Goal: Task Accomplishment & Management: Use online tool/utility

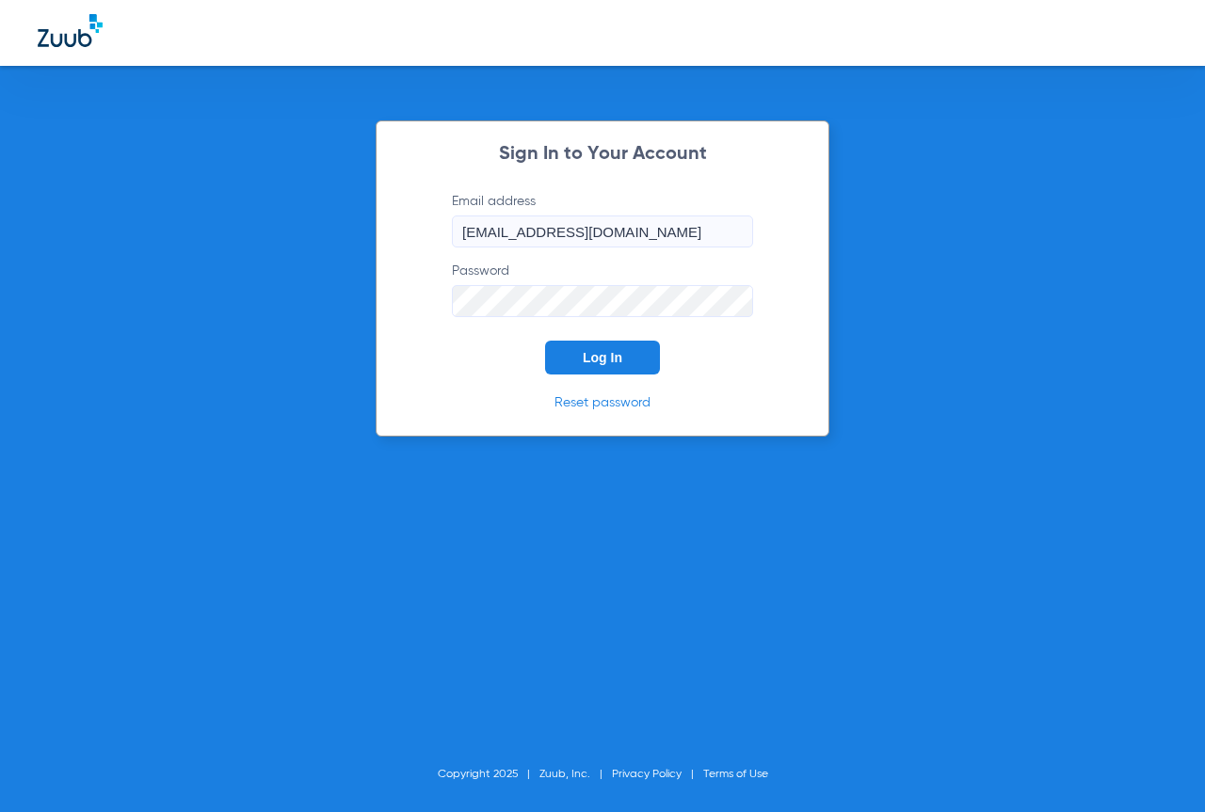
click at [587, 349] on button "Log In" at bounding box center [602, 358] width 115 height 34
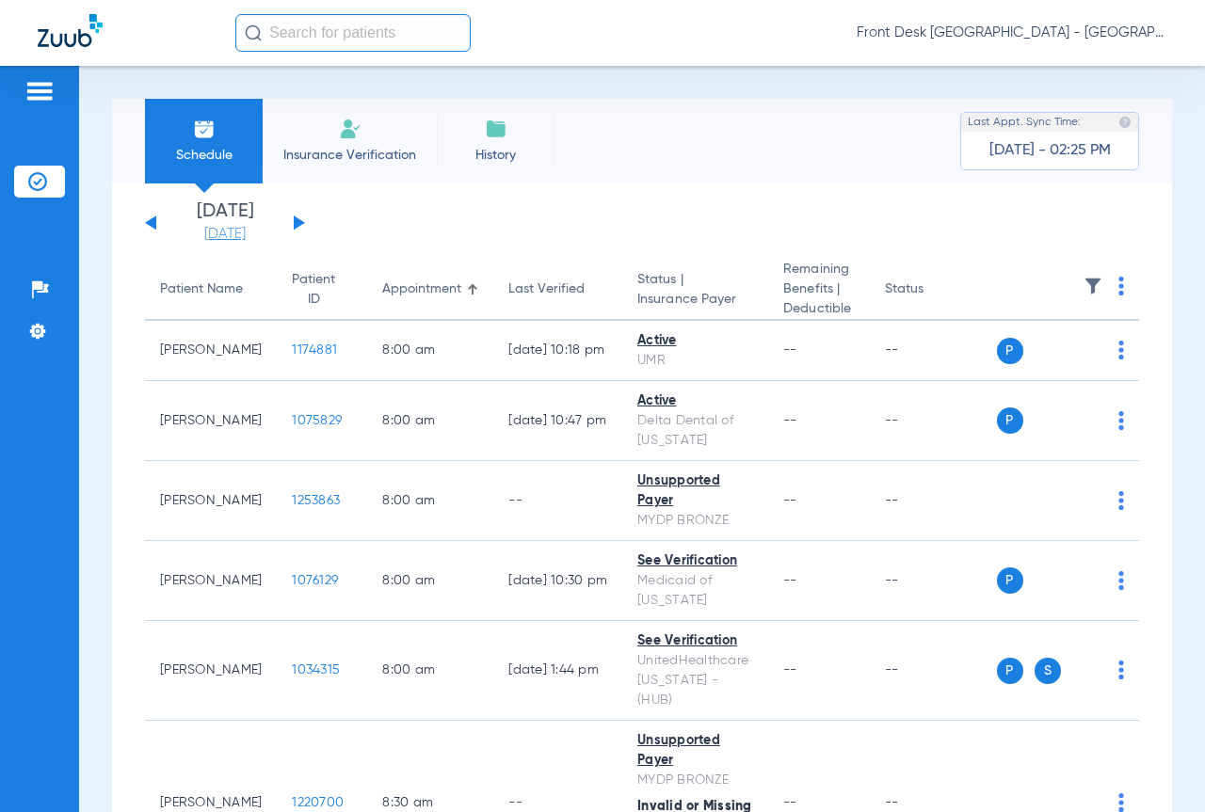
click at [229, 232] on link "[DATE]" at bounding box center [224, 234] width 113 height 19
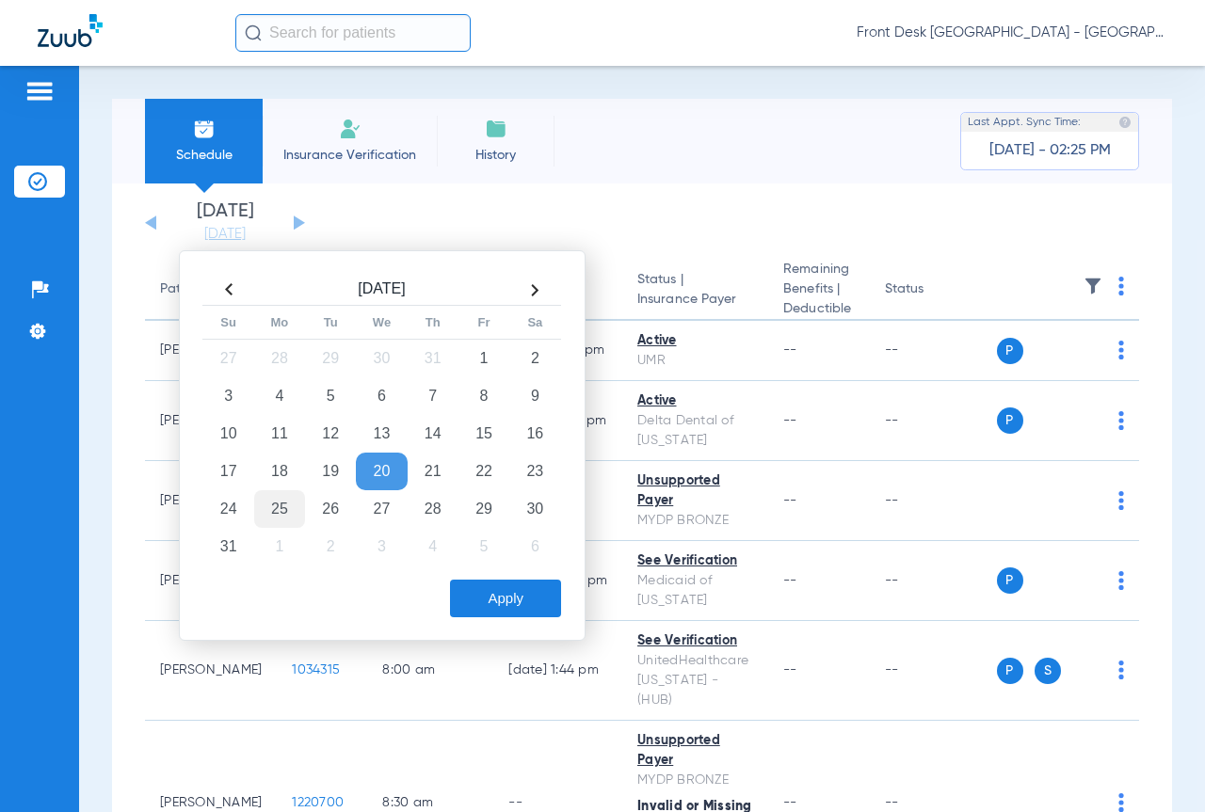
click at [277, 515] on td "25" at bounding box center [279, 509] width 51 height 38
click at [533, 600] on button "Apply" at bounding box center [505, 599] width 111 height 38
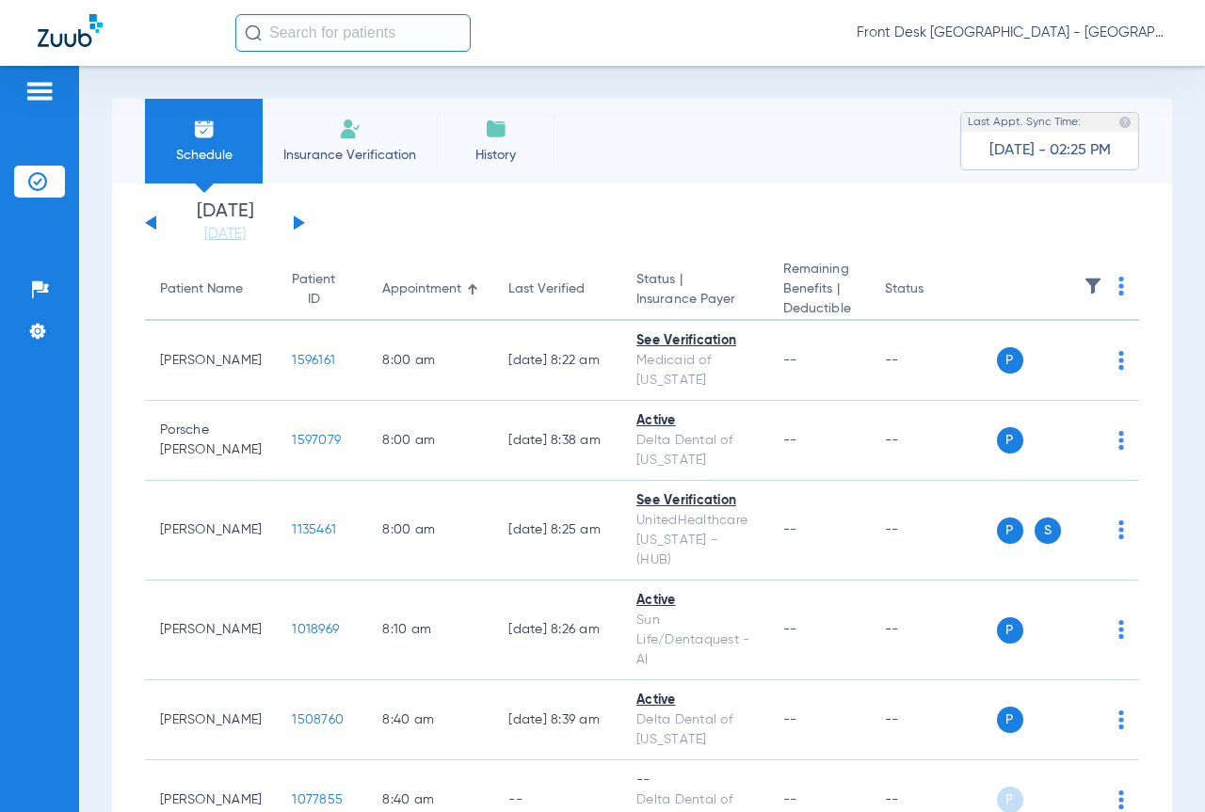
click at [1083, 290] on img at bounding box center [1092, 286] width 19 height 19
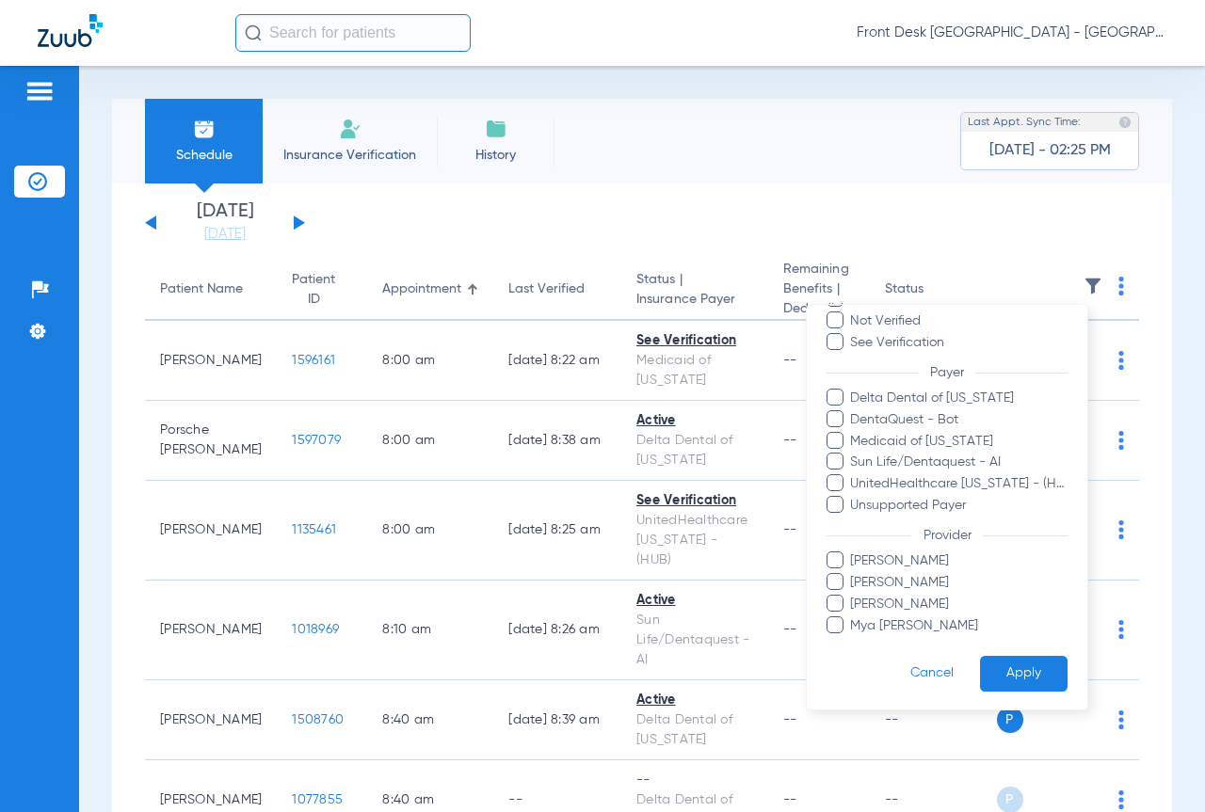
scroll to position [96, 0]
click at [872, 563] on span "[PERSON_NAME]" at bounding box center [958, 560] width 218 height 20
click at [853, 572] on input "[PERSON_NAME]" at bounding box center [853, 572] width 0 height 0
click at [871, 574] on span "[PERSON_NAME]" at bounding box center [958, 581] width 218 height 20
click at [853, 594] on input "[PERSON_NAME]" at bounding box center [853, 594] width 0 height 0
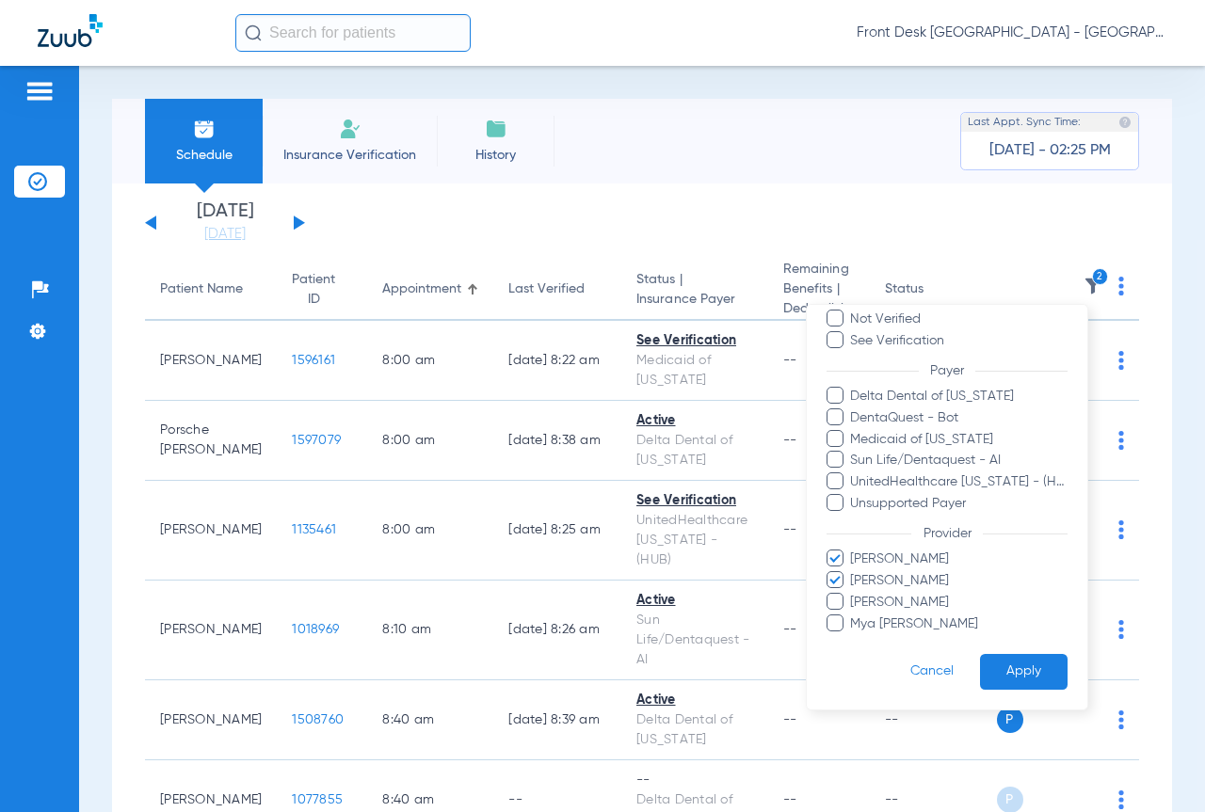
click at [841, 620] on span at bounding box center [834, 622] width 17 height 17
click at [853, 636] on input "Mya [PERSON_NAME]" at bounding box center [853, 636] width 0 height 0
click at [1028, 674] on button "Apply" at bounding box center [1024, 671] width 88 height 37
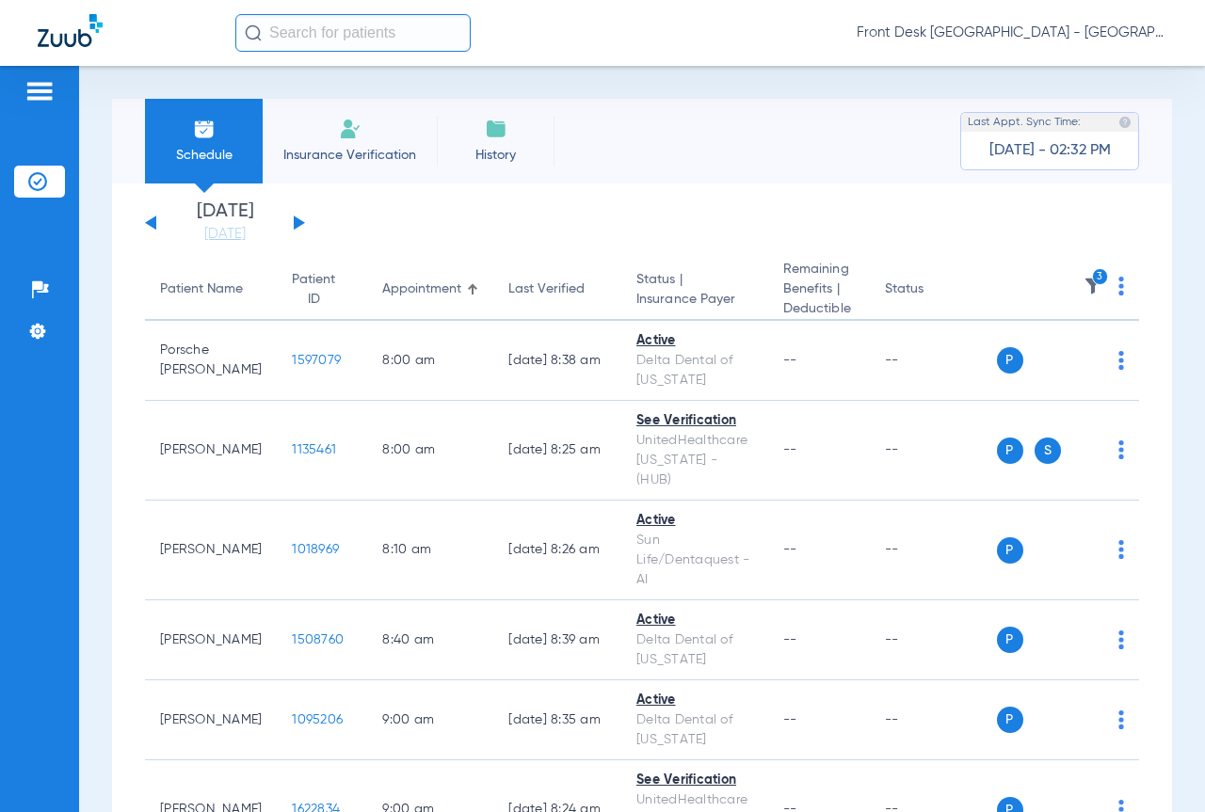
click at [1083, 293] on img at bounding box center [1092, 286] width 19 height 19
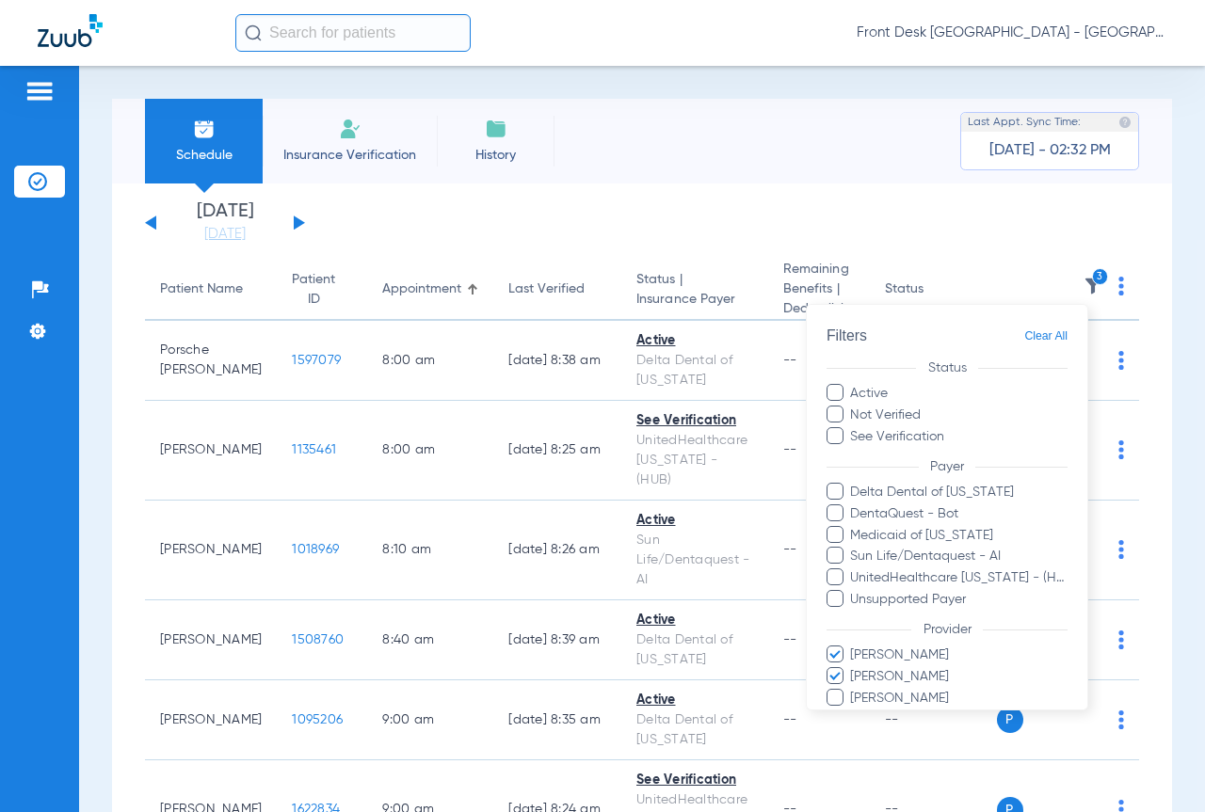
click at [1076, 293] on div at bounding box center [602, 406] width 1205 height 812
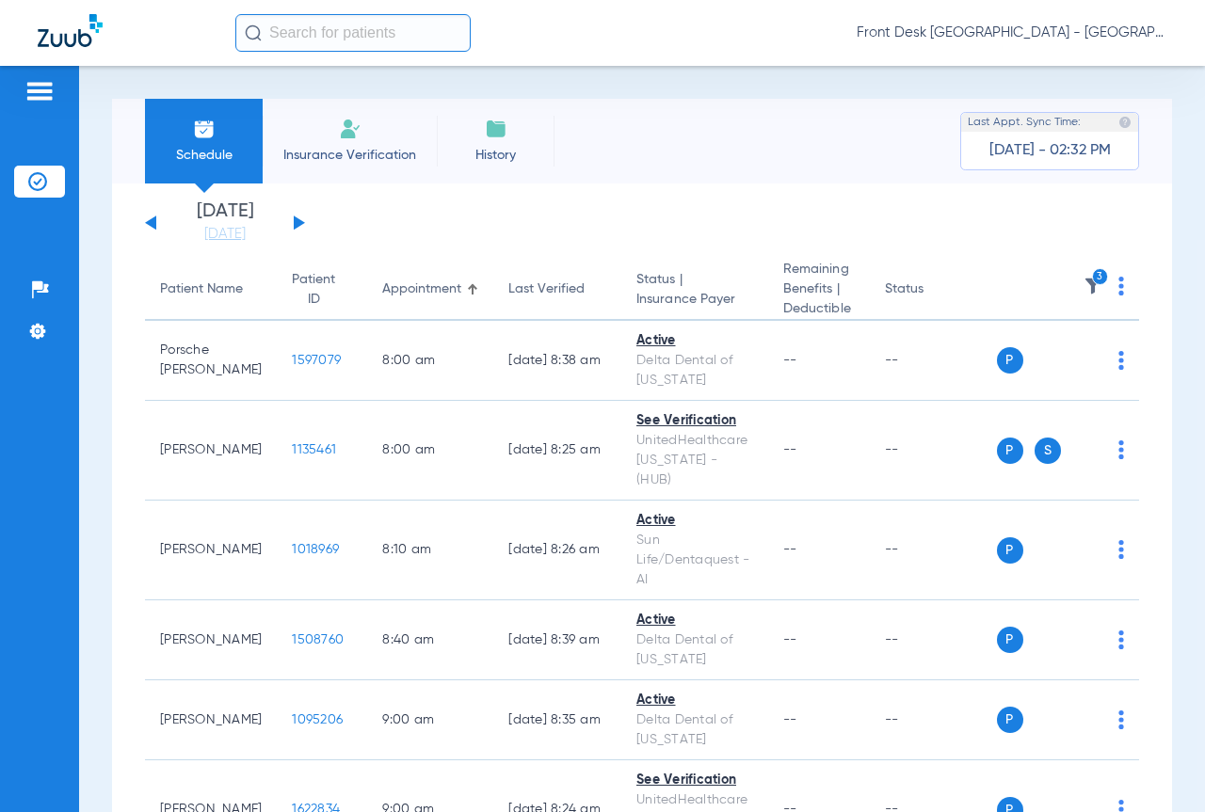
click at [1083, 292] on img at bounding box center [1092, 286] width 19 height 19
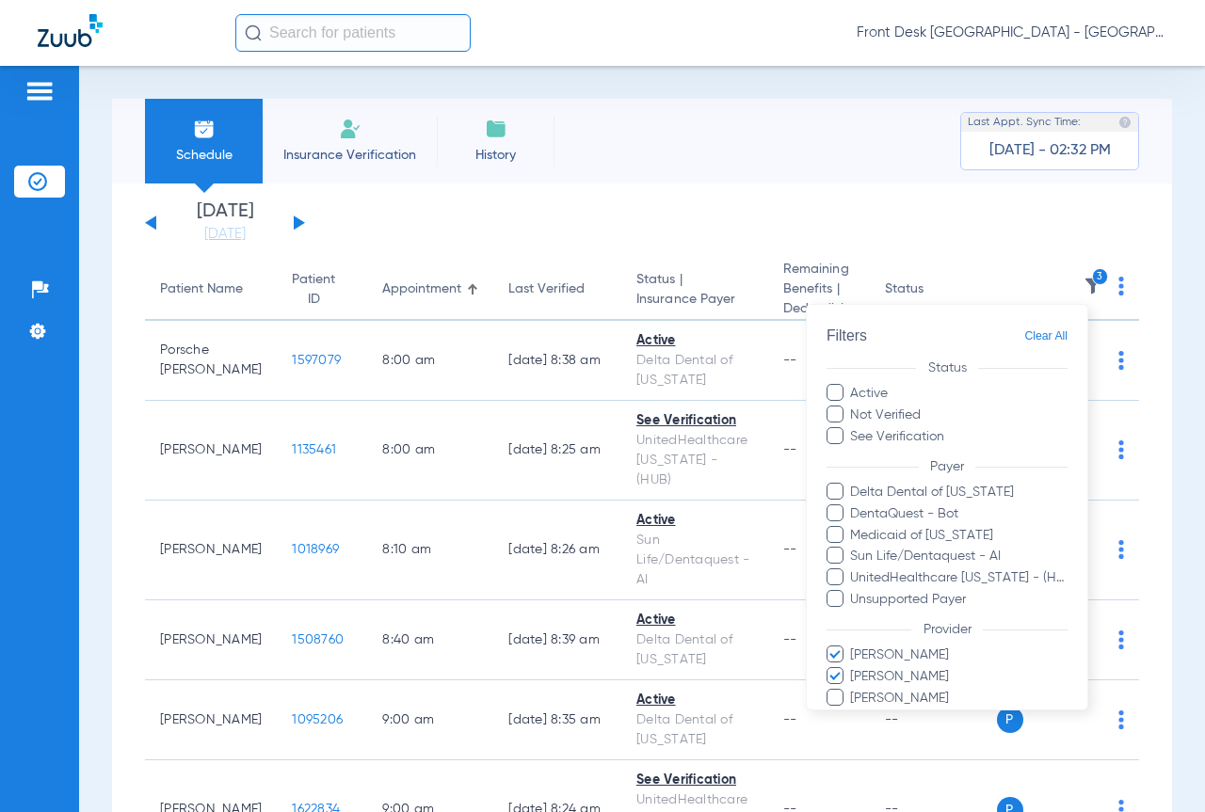
scroll to position [96, 0]
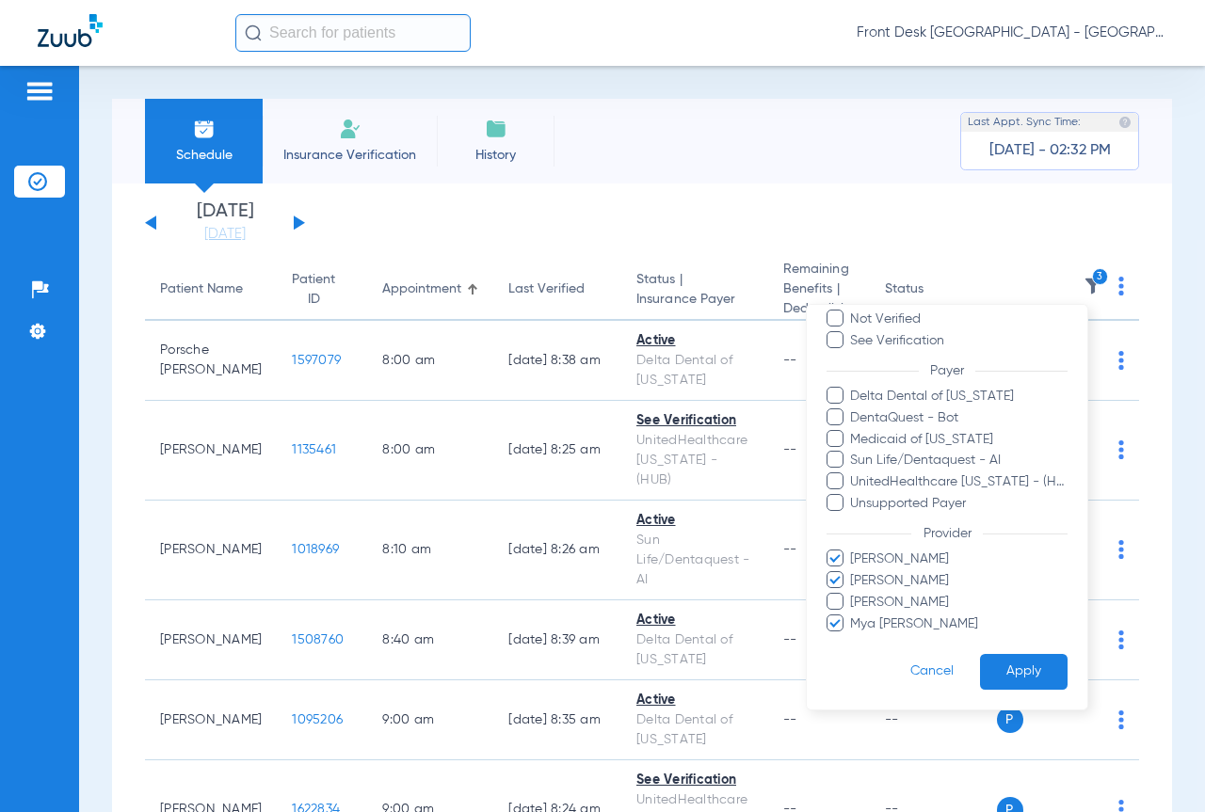
click at [913, 587] on span "[PERSON_NAME]" at bounding box center [958, 581] width 218 height 20
click at [853, 594] on input "[PERSON_NAME]" at bounding box center [853, 594] width 0 height 0
click at [1009, 684] on button "Apply" at bounding box center [1024, 671] width 88 height 37
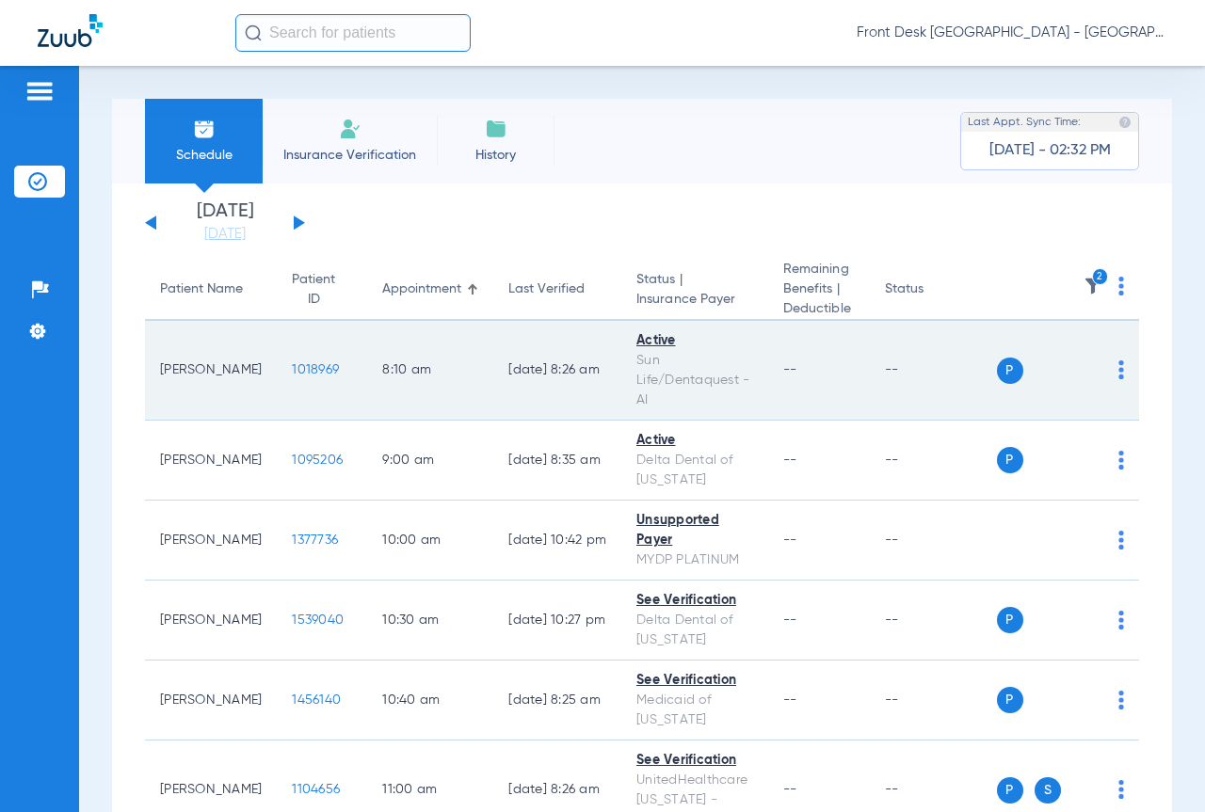
click at [277, 360] on td "1018969" at bounding box center [322, 371] width 90 height 100
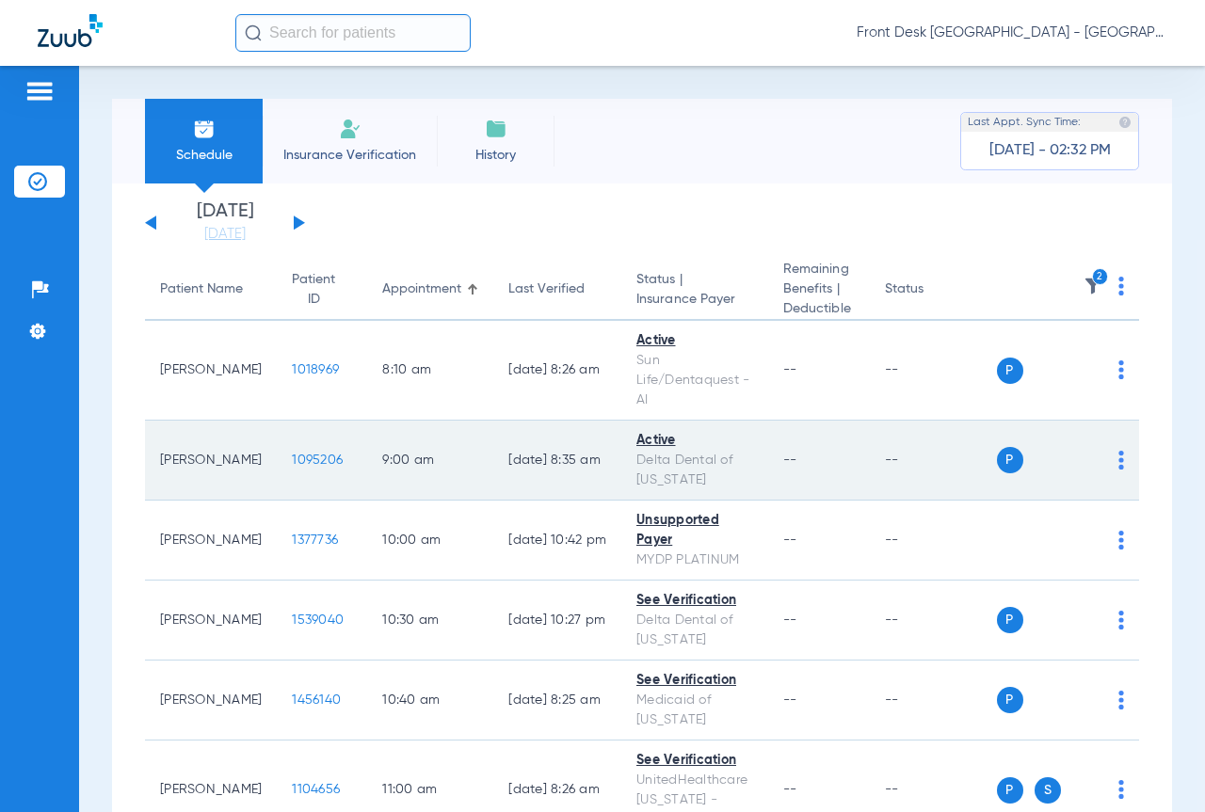
click at [292, 463] on span "1095206" at bounding box center [317, 460] width 51 height 13
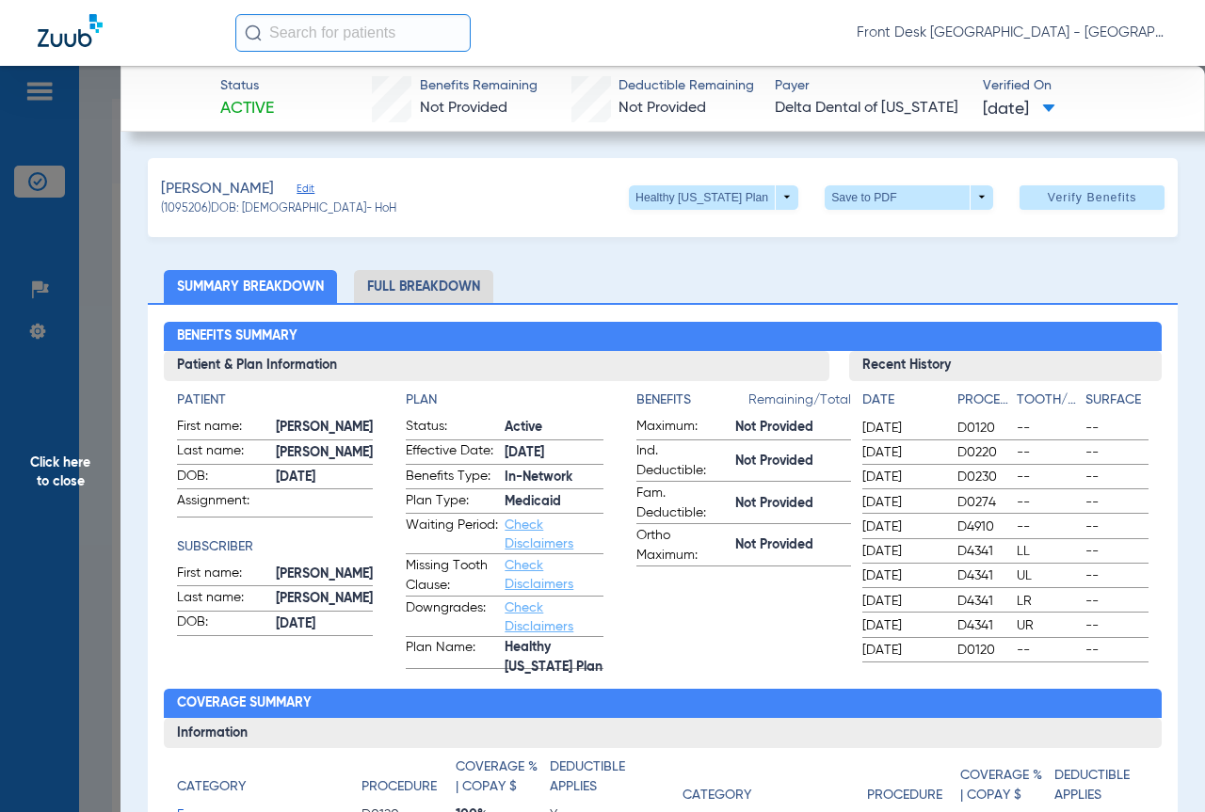
click at [59, 465] on span "Click here to close" at bounding box center [60, 472] width 120 height 812
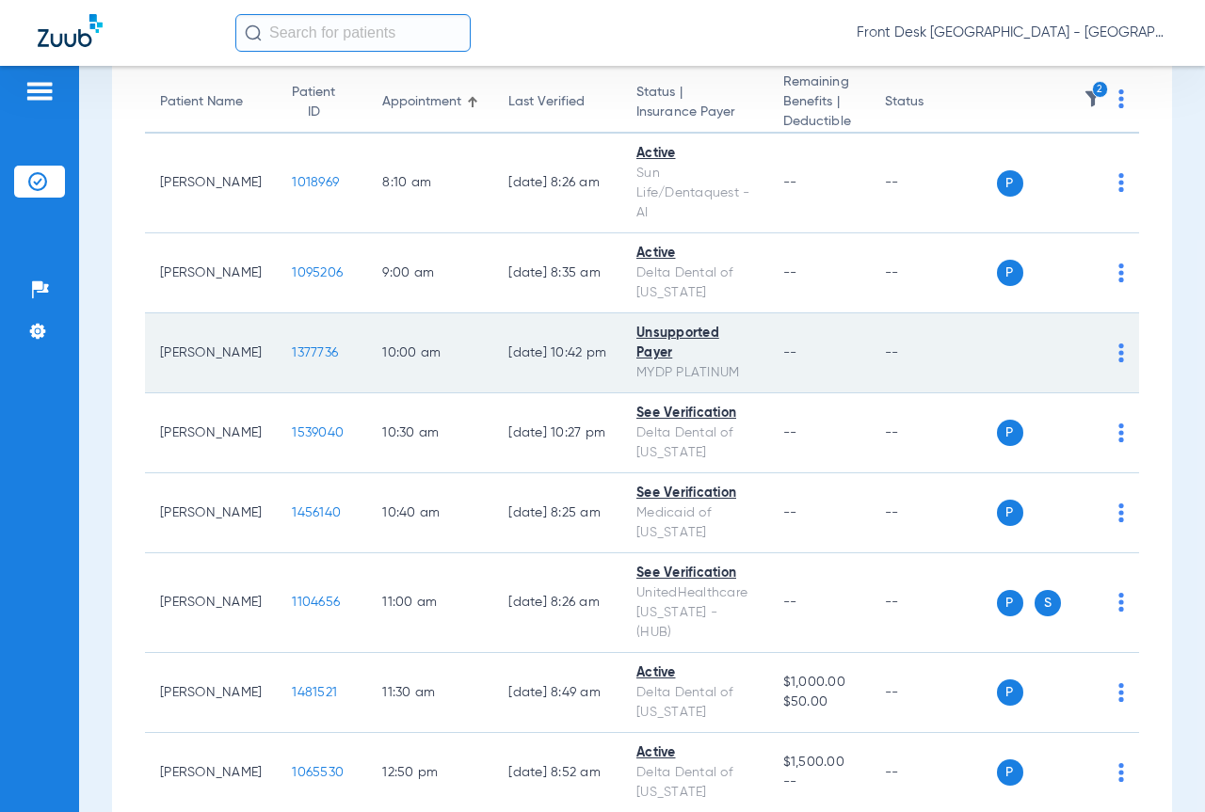
scroll to position [188, 0]
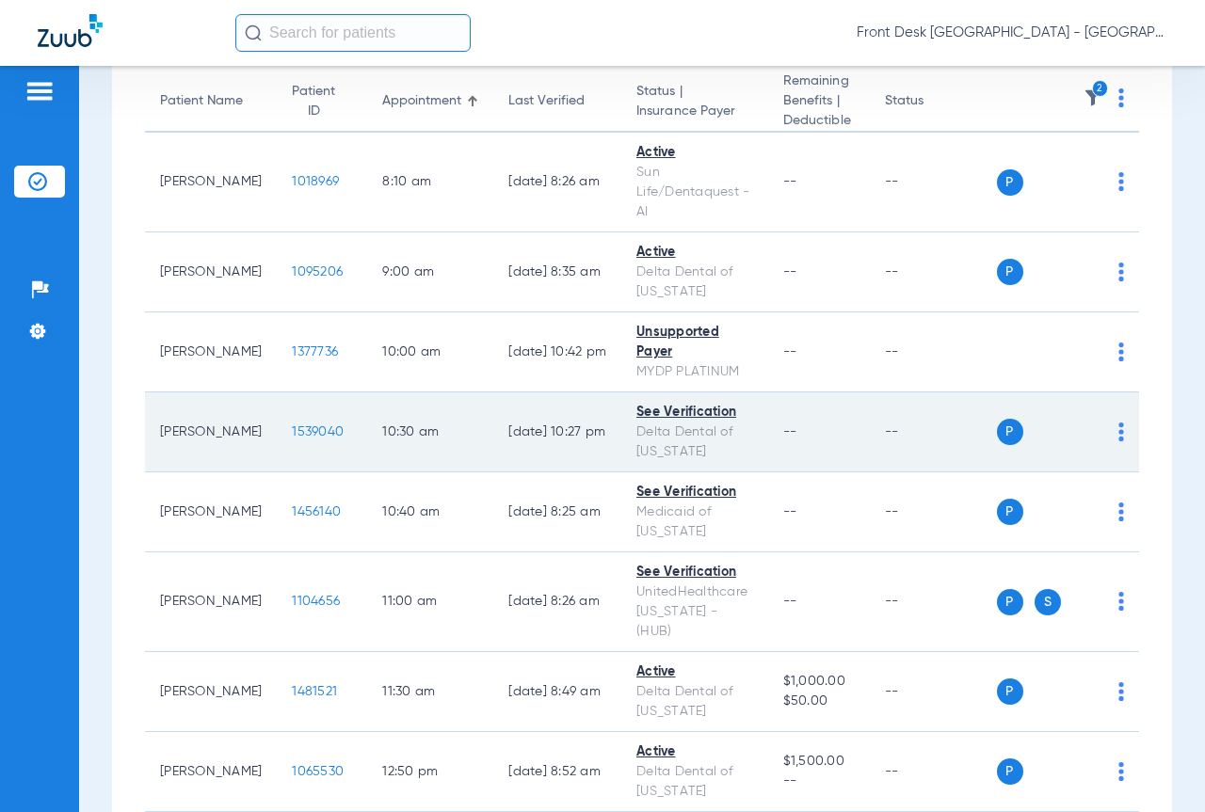
click at [292, 427] on span "1539040" at bounding box center [318, 431] width 52 height 13
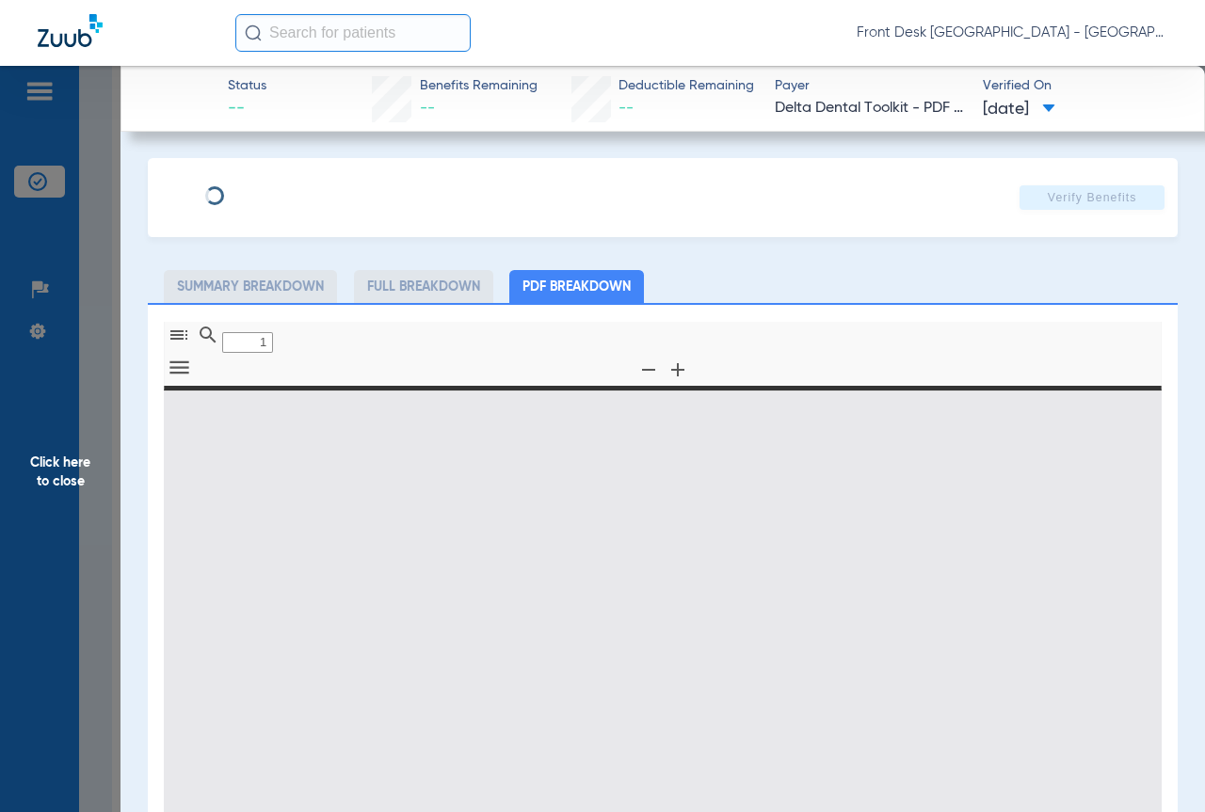
type input "0"
select select "page-width"
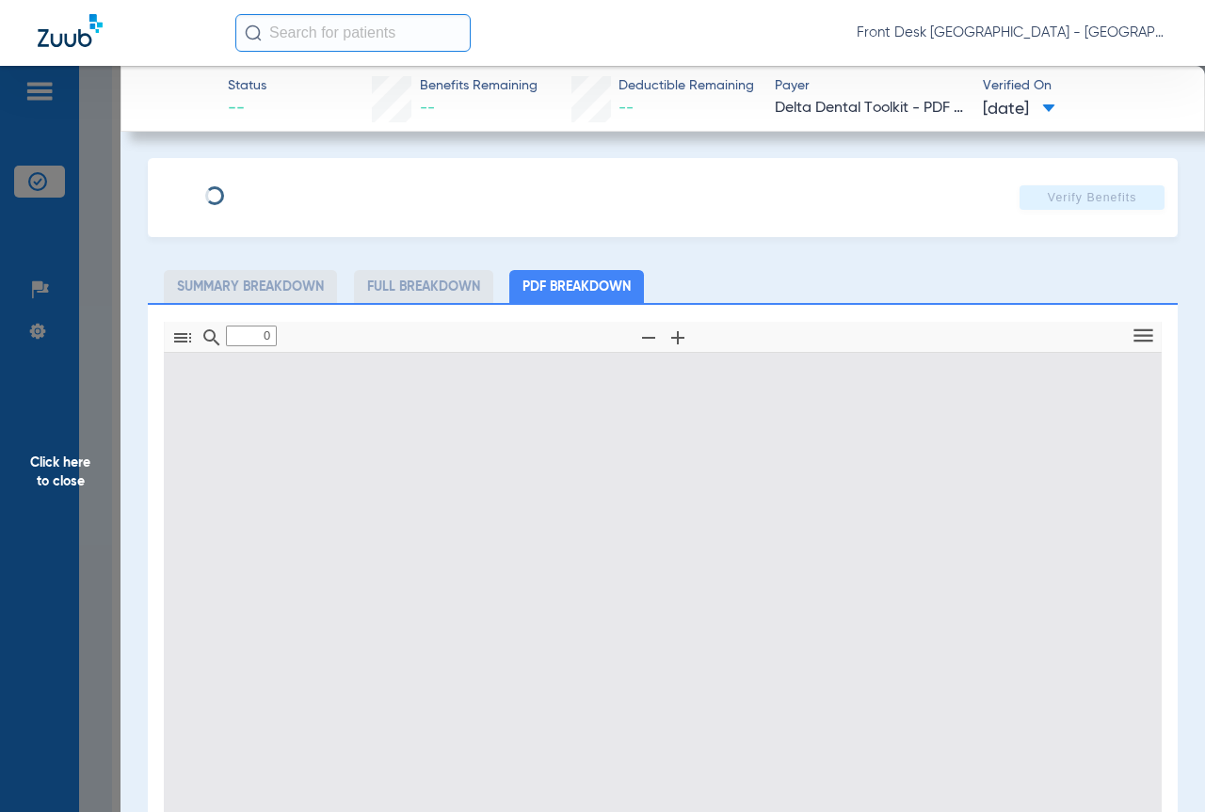
type input "1"
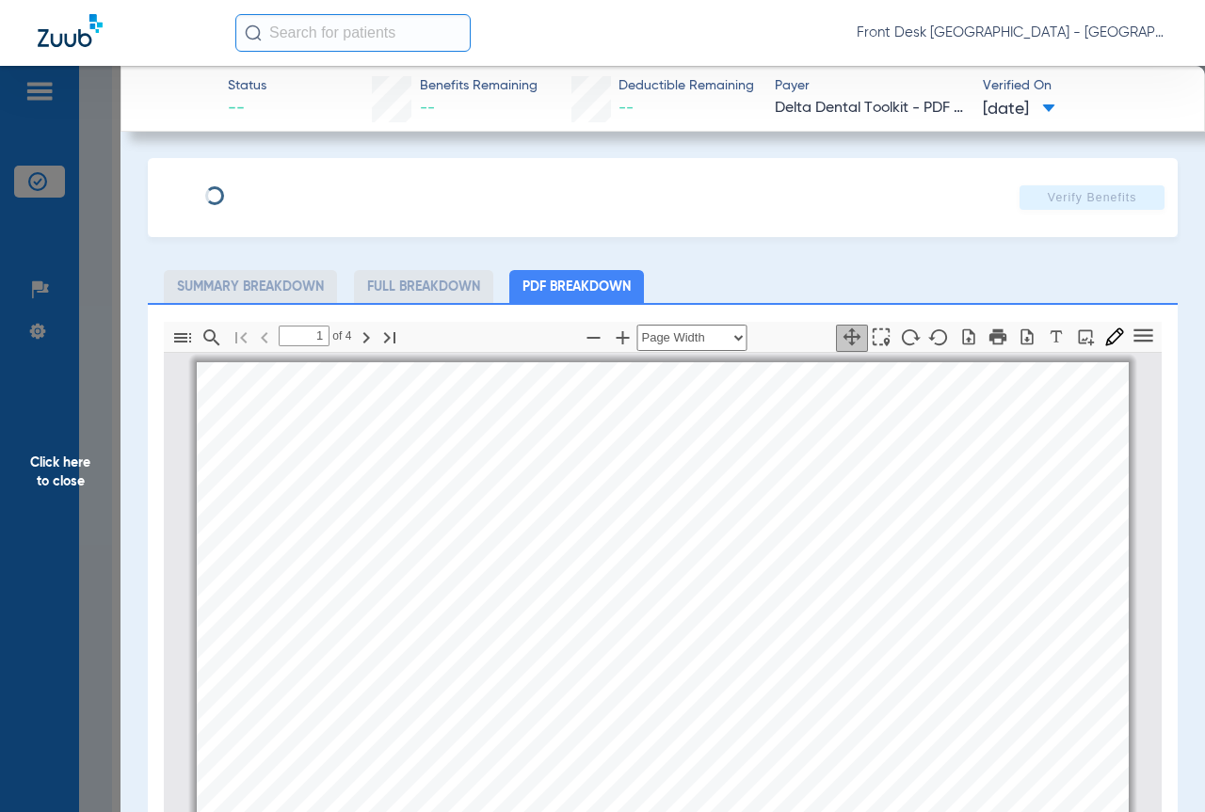
scroll to position [9, 0]
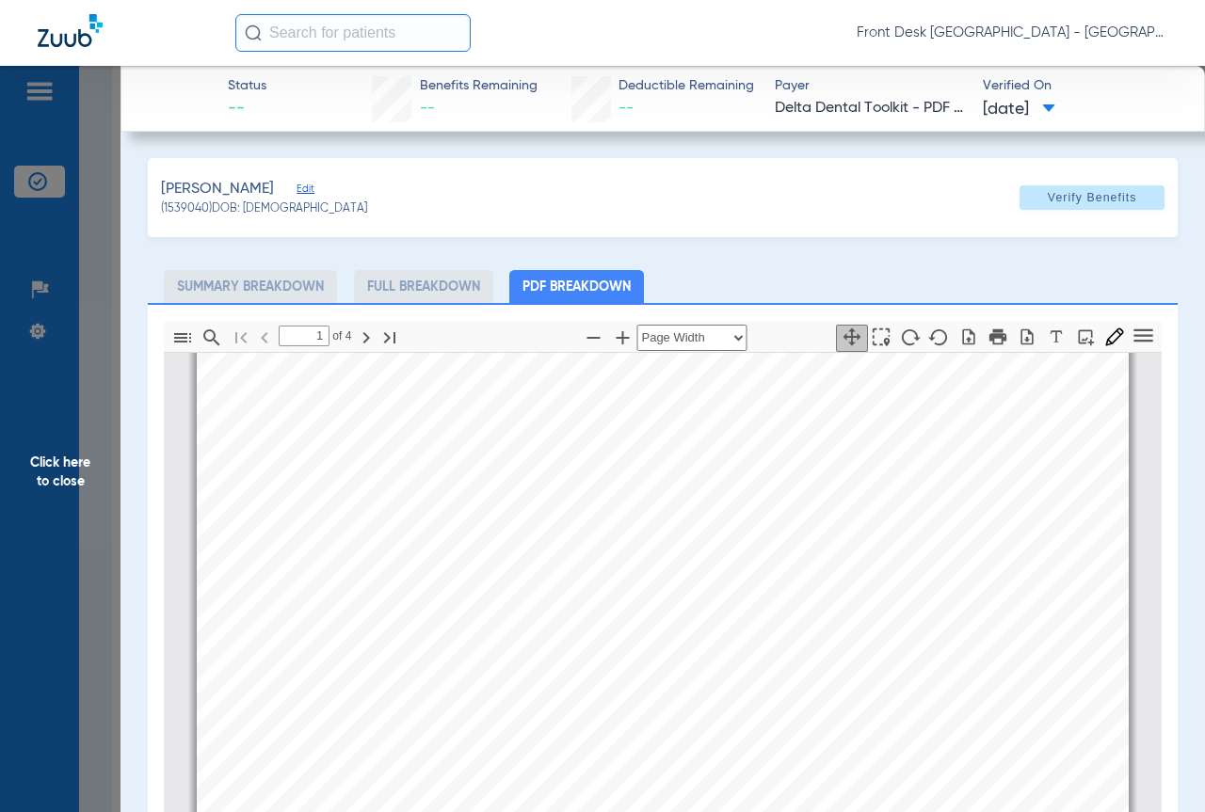
click at [37, 504] on span "Click here to close" at bounding box center [60, 472] width 120 height 812
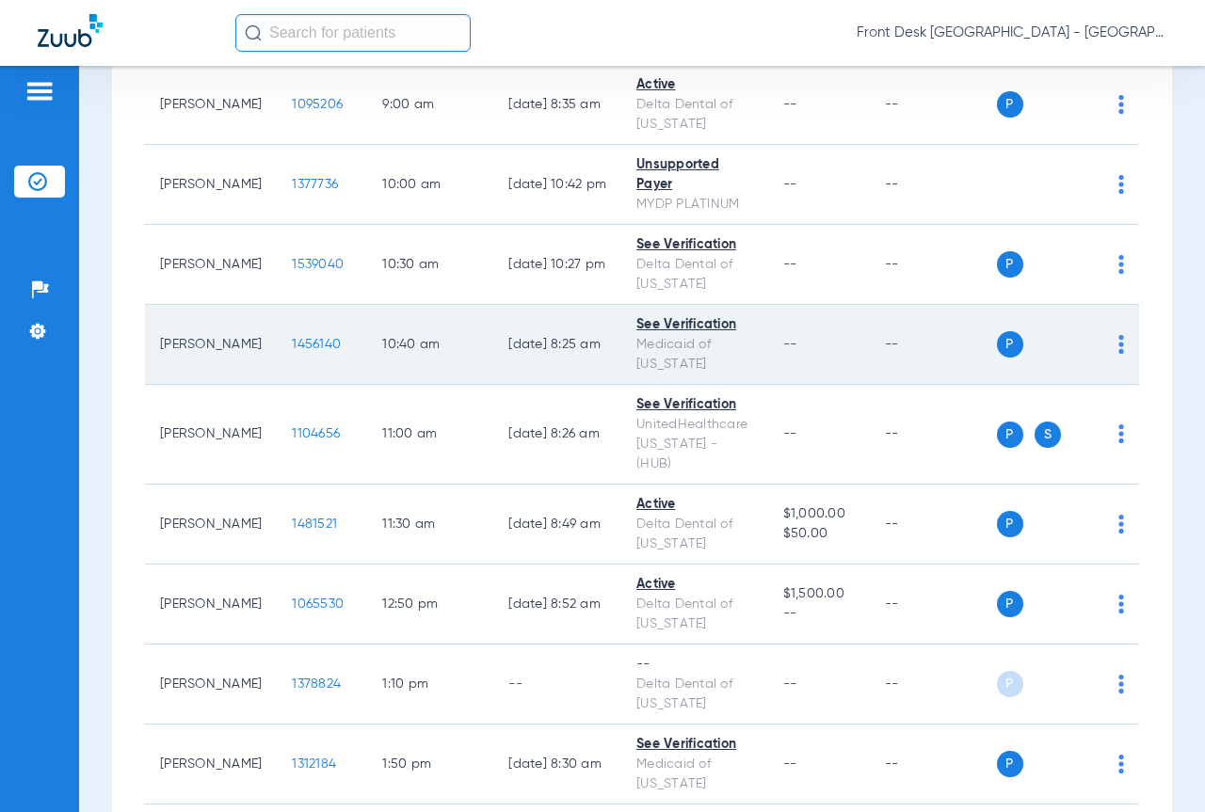
scroll to position [529, 0]
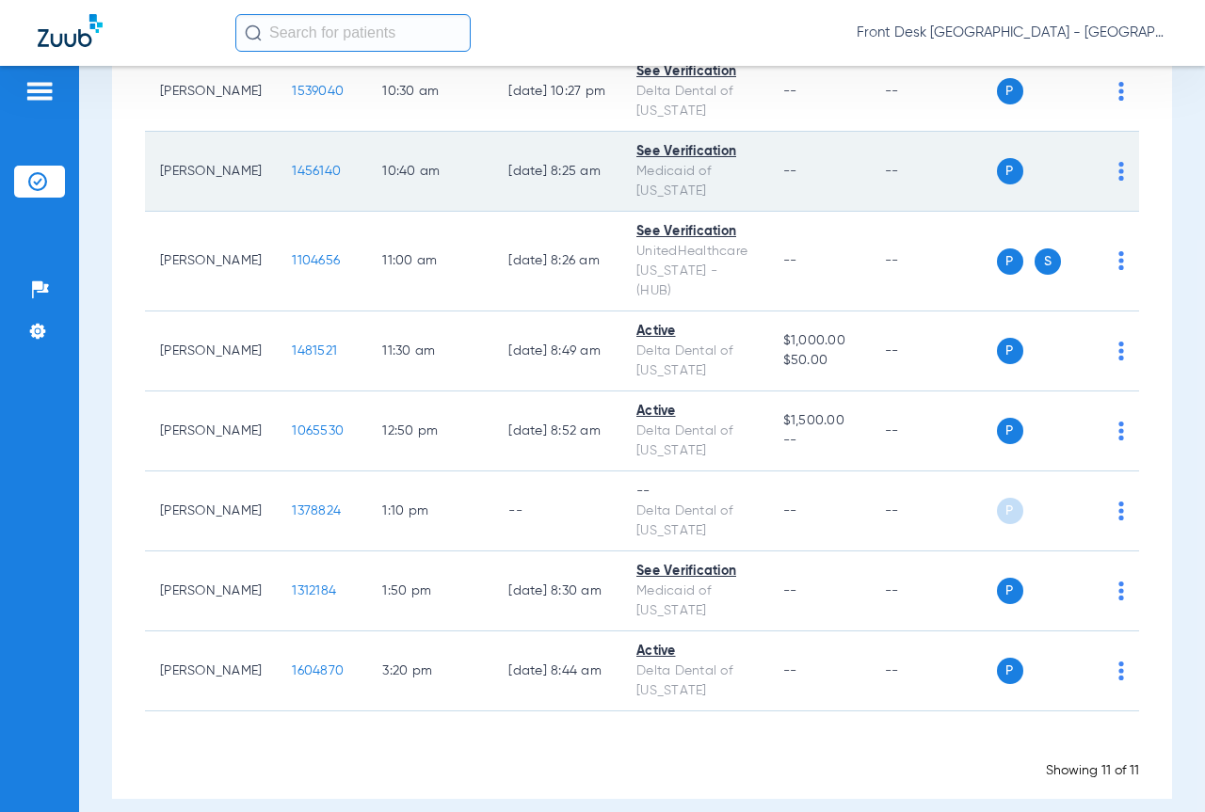
click at [292, 173] on span "1456140" at bounding box center [316, 171] width 49 height 13
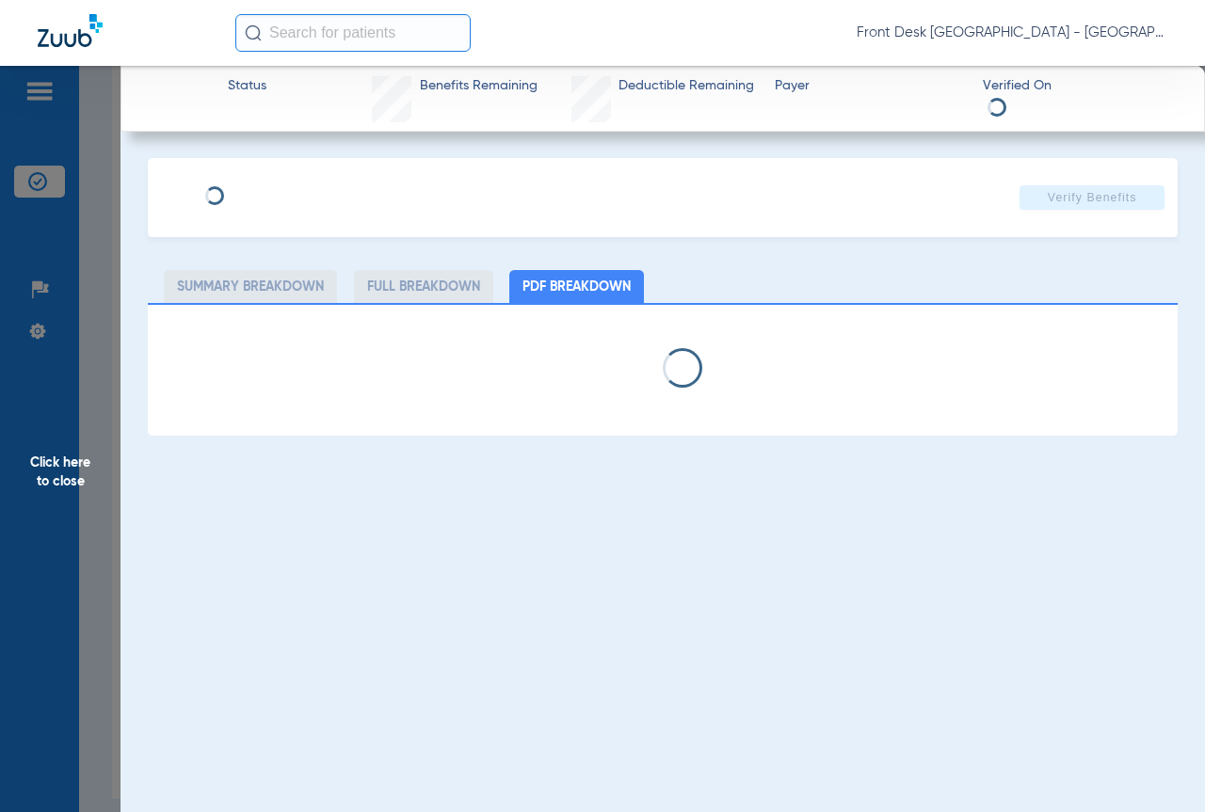
select select "page-width"
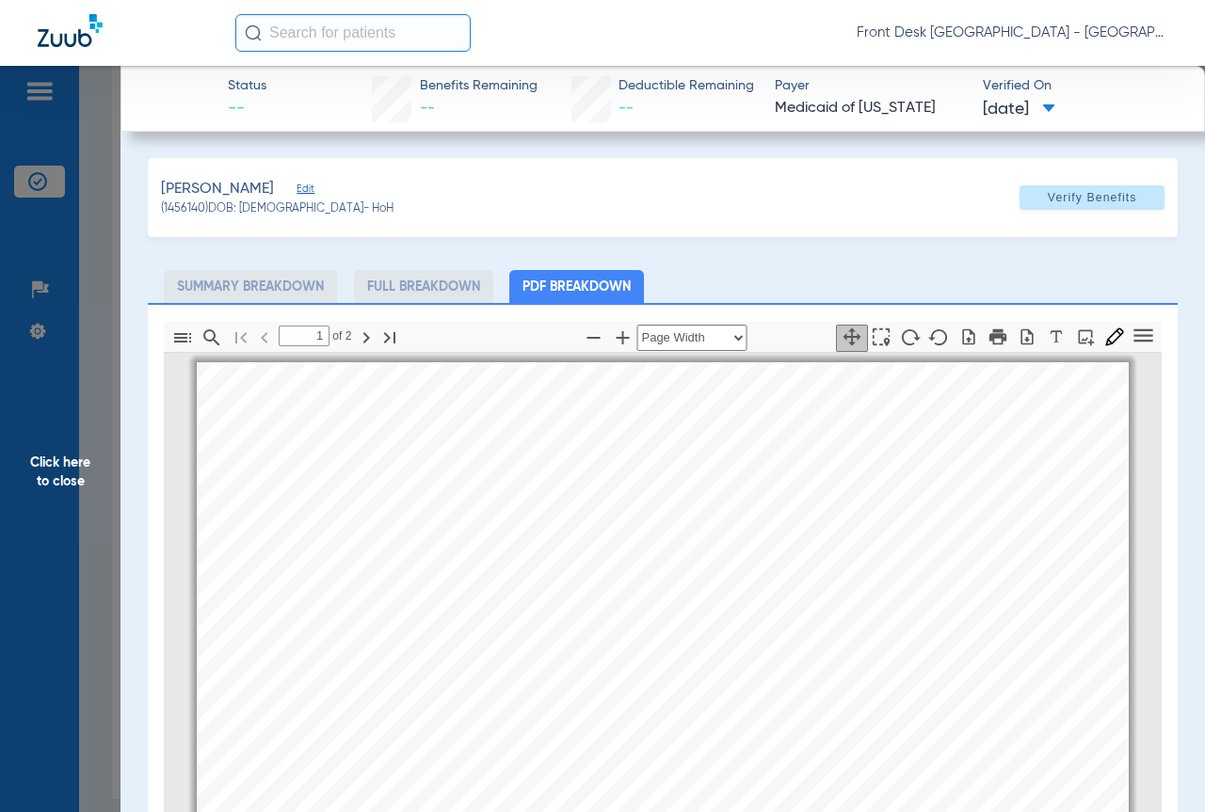
scroll to position [9, 0]
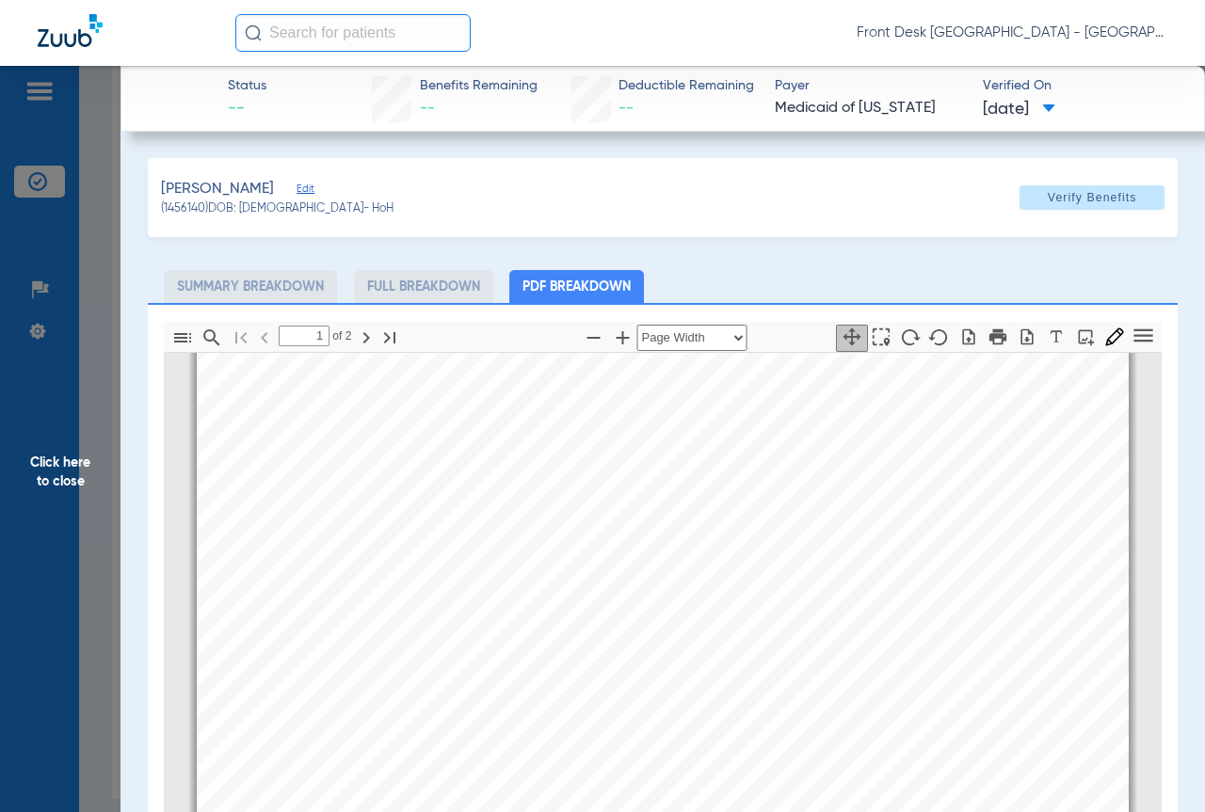
type input "2"
drag, startPoint x: 49, startPoint y: 568, endPoint x: 1190, endPoint y: 590, distance: 1141.0
click at [51, 567] on span "Click here to close" at bounding box center [60, 472] width 120 height 812
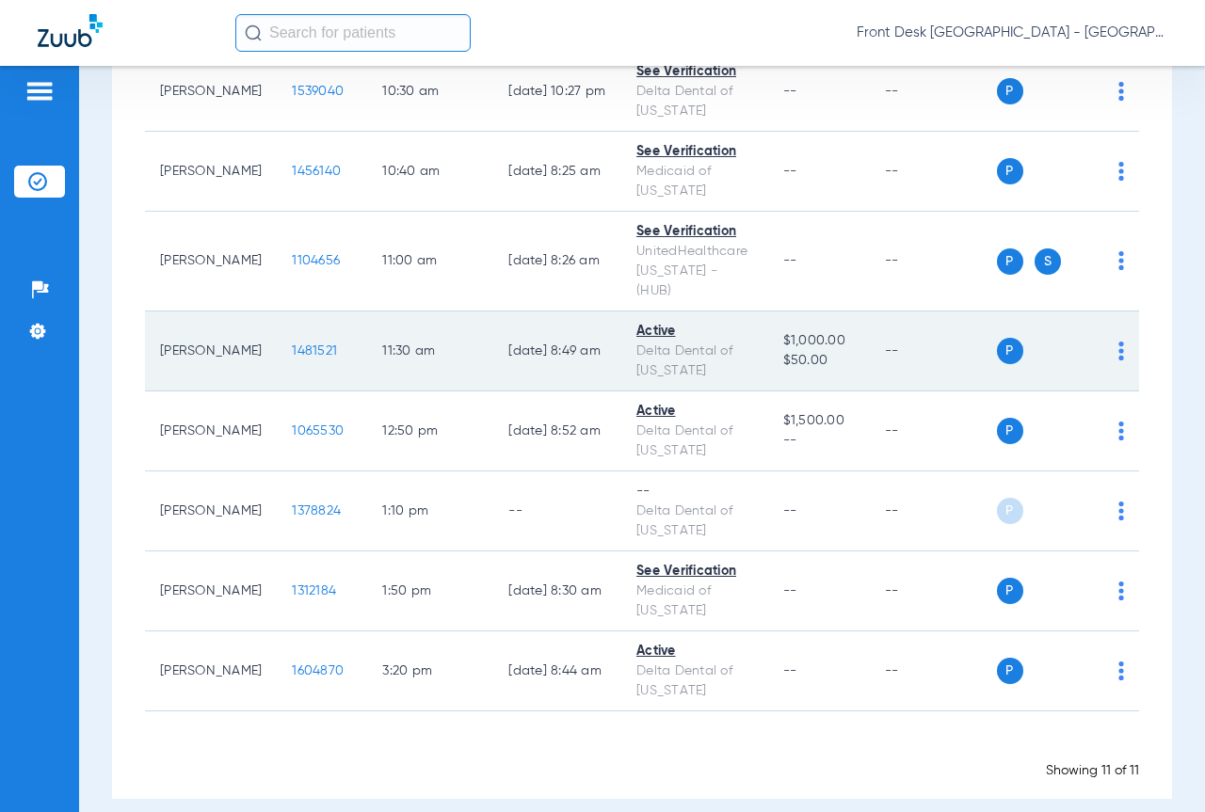
click at [292, 344] on span "1481521" at bounding box center [314, 350] width 45 height 13
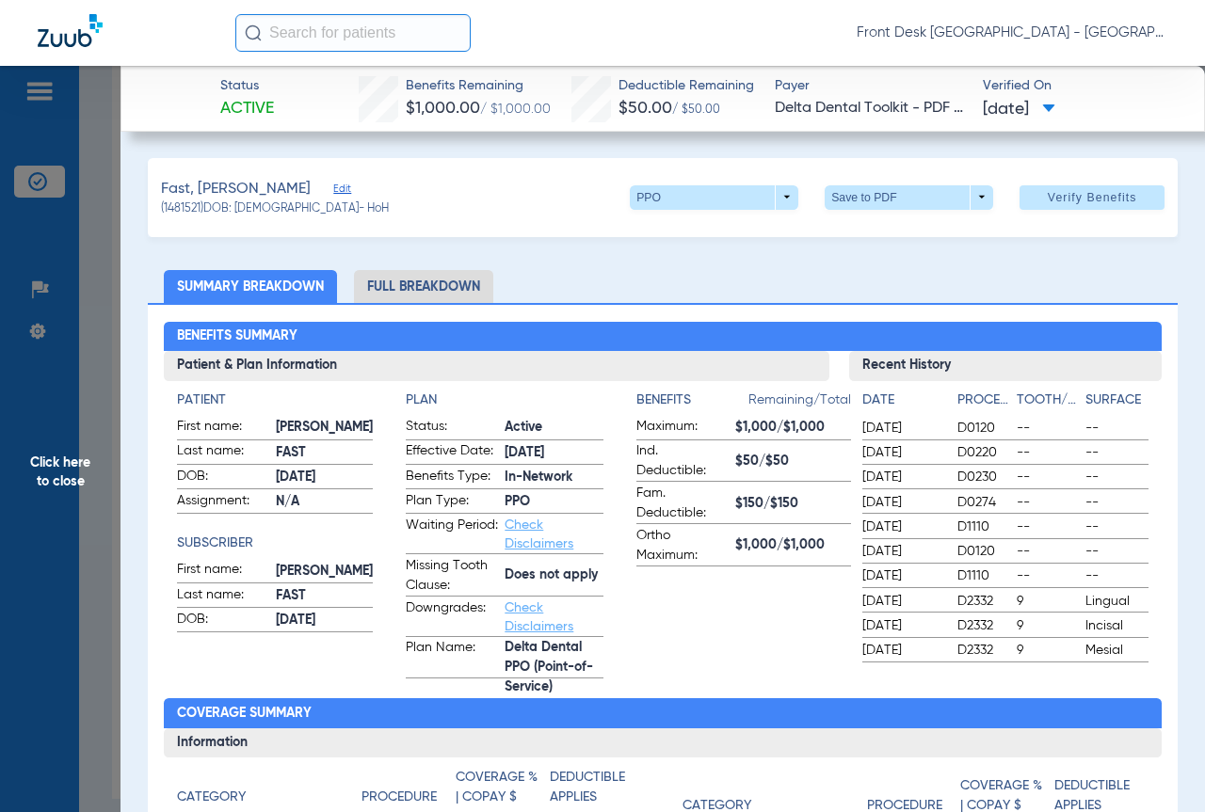
click at [12, 548] on span "Click here to close" at bounding box center [60, 472] width 120 height 812
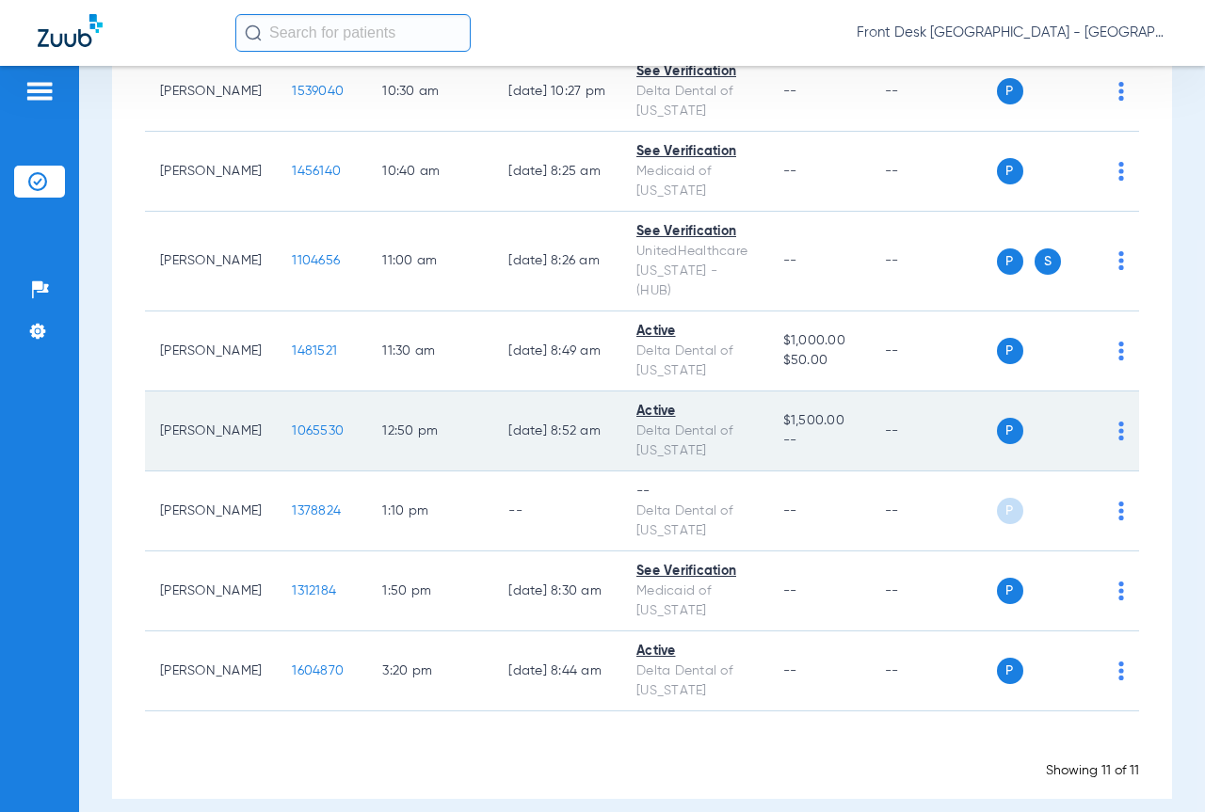
click at [292, 424] on span "1065530" at bounding box center [318, 430] width 52 height 13
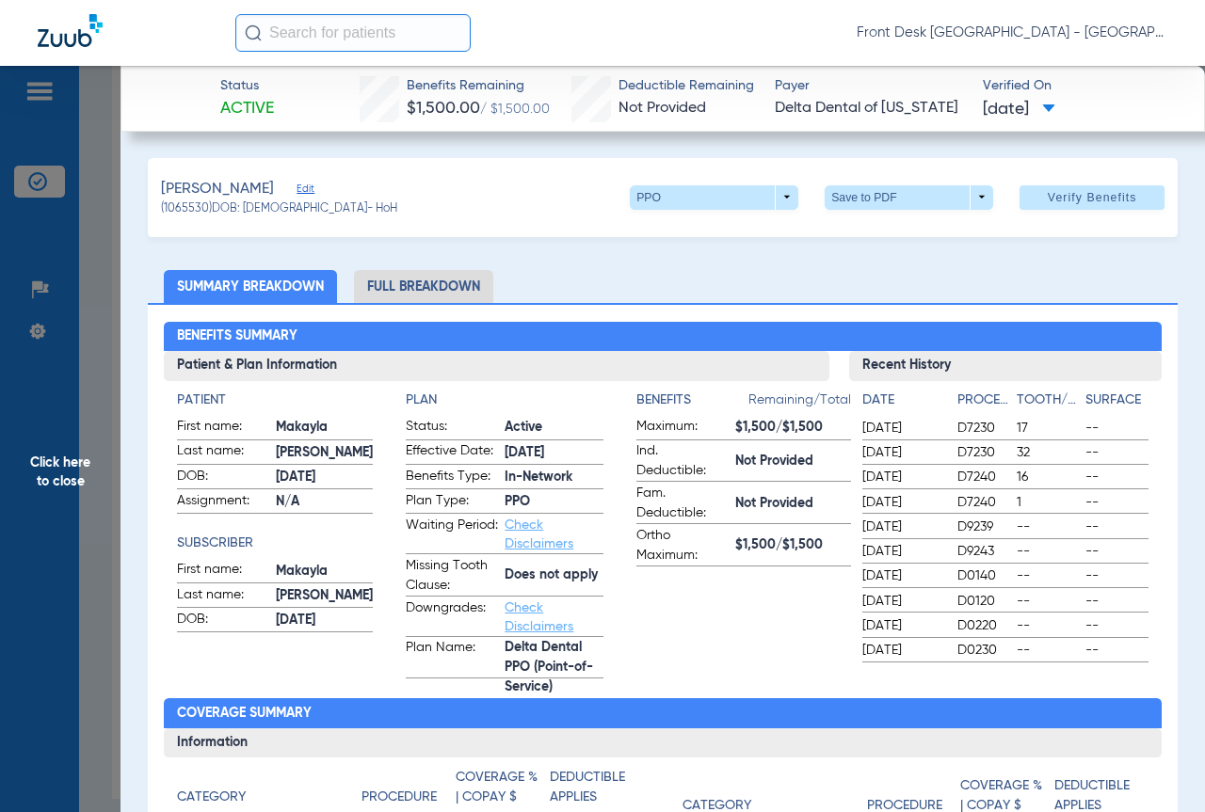
drag, startPoint x: 21, startPoint y: 514, endPoint x: 546, endPoint y: 515, distance: 525.2
click at [24, 514] on span "Click here to close" at bounding box center [60, 472] width 120 height 812
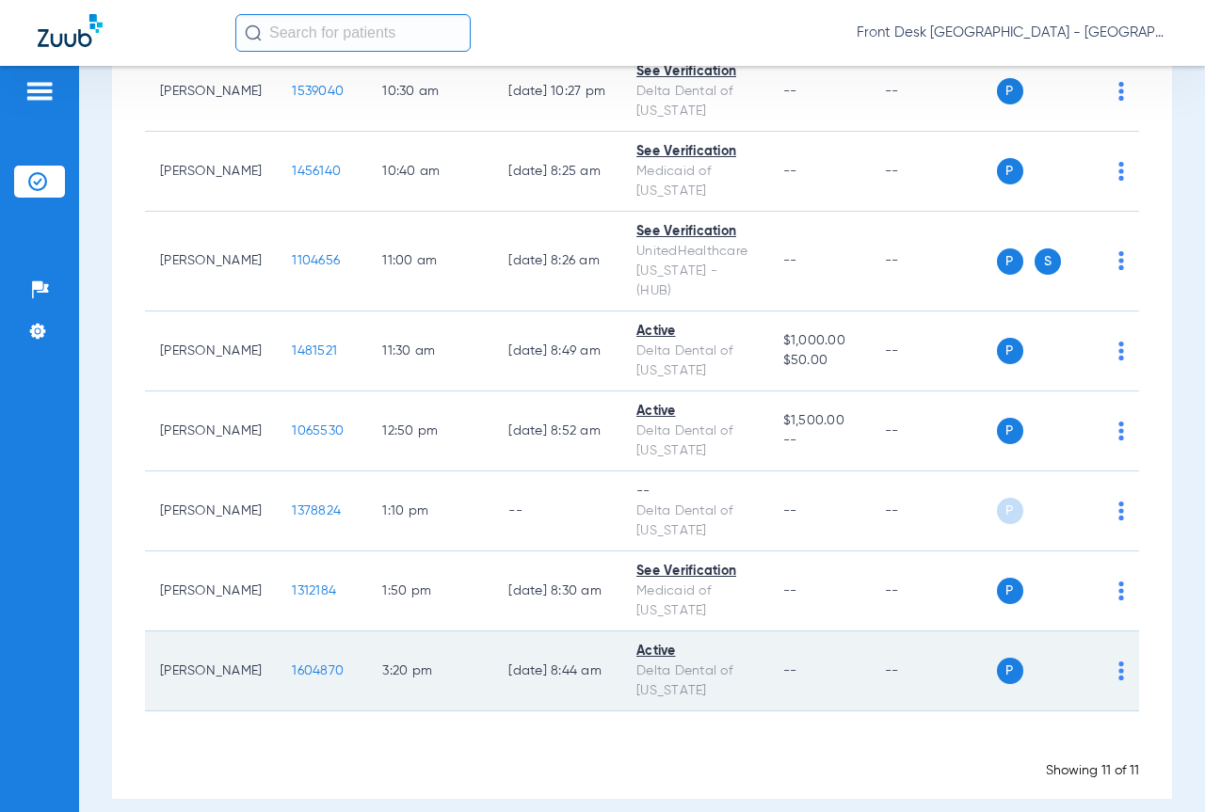
click at [292, 664] on span "1604870" at bounding box center [318, 670] width 52 height 13
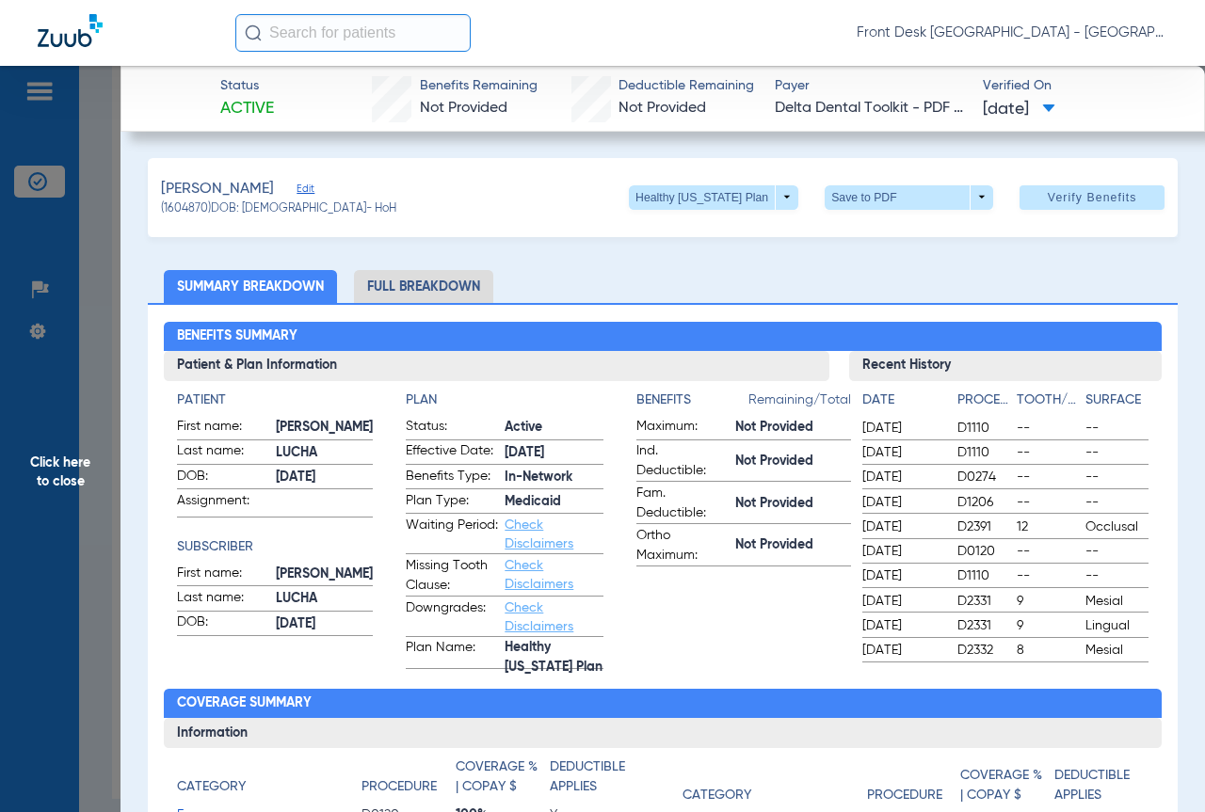
click at [32, 447] on span "Click here to close" at bounding box center [60, 472] width 120 height 812
